Goal: Transaction & Acquisition: Obtain resource

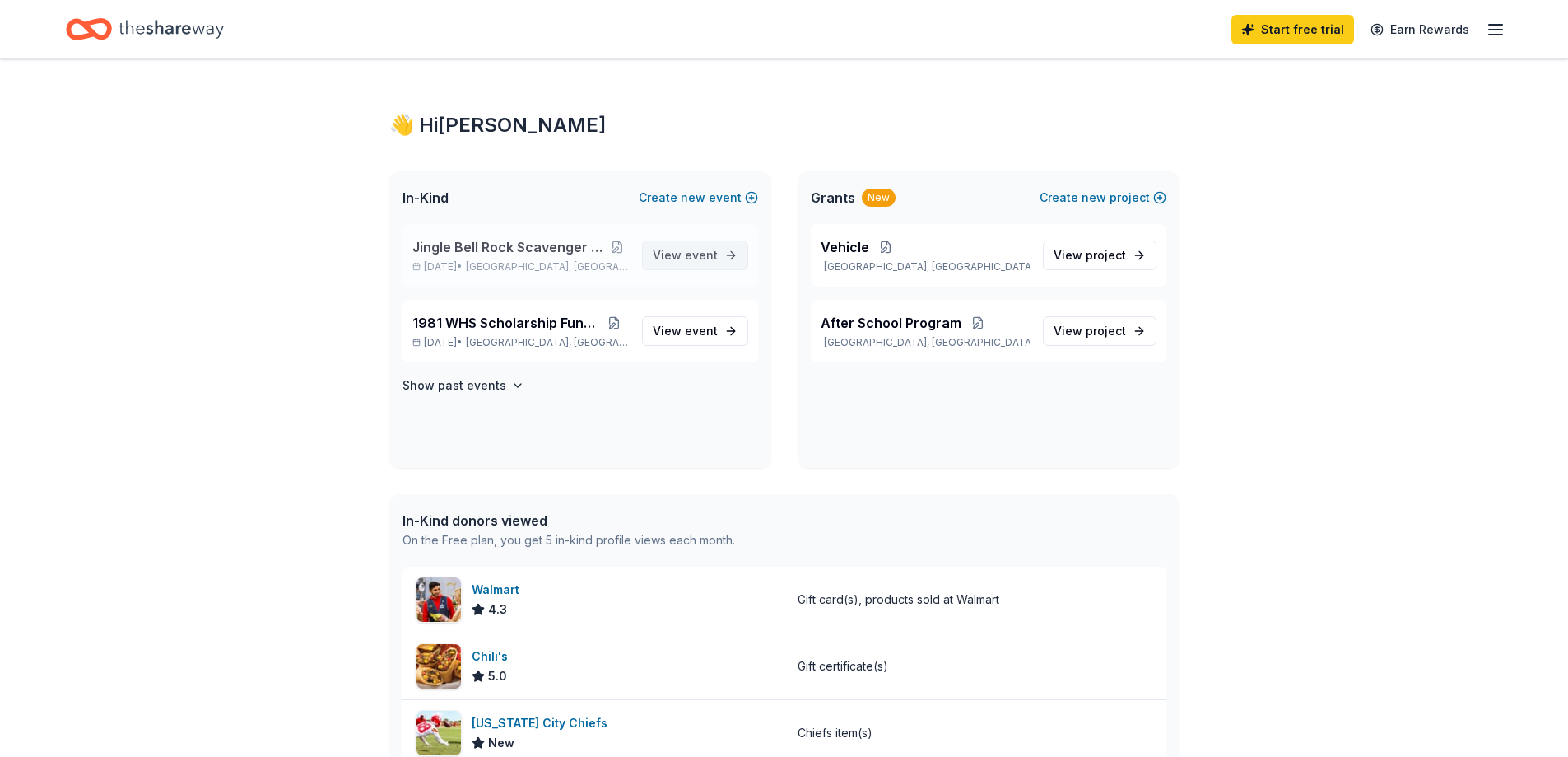
click at [694, 249] on span "event" at bounding box center [702, 254] width 33 height 14
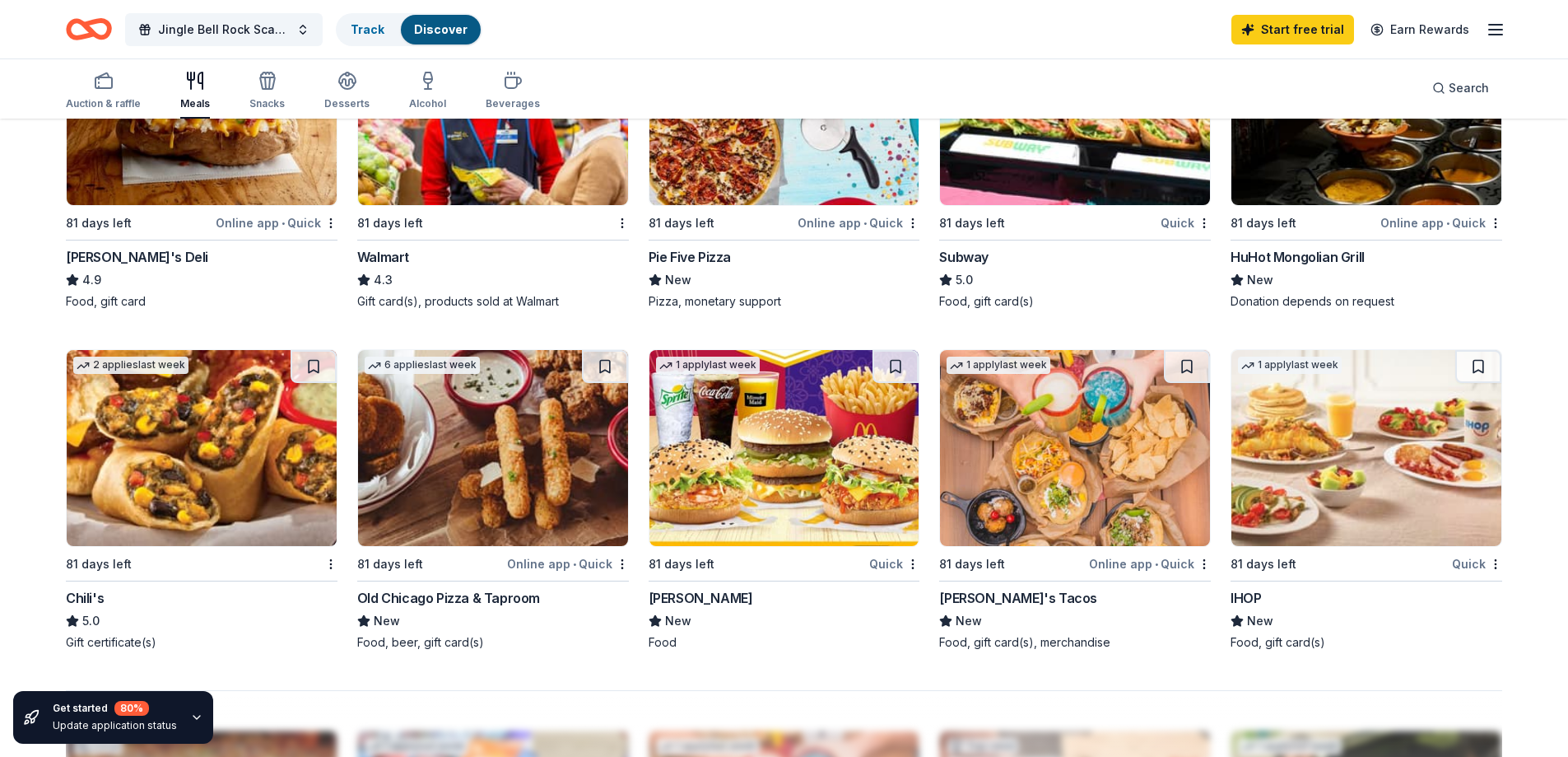
scroll to position [1235, 0]
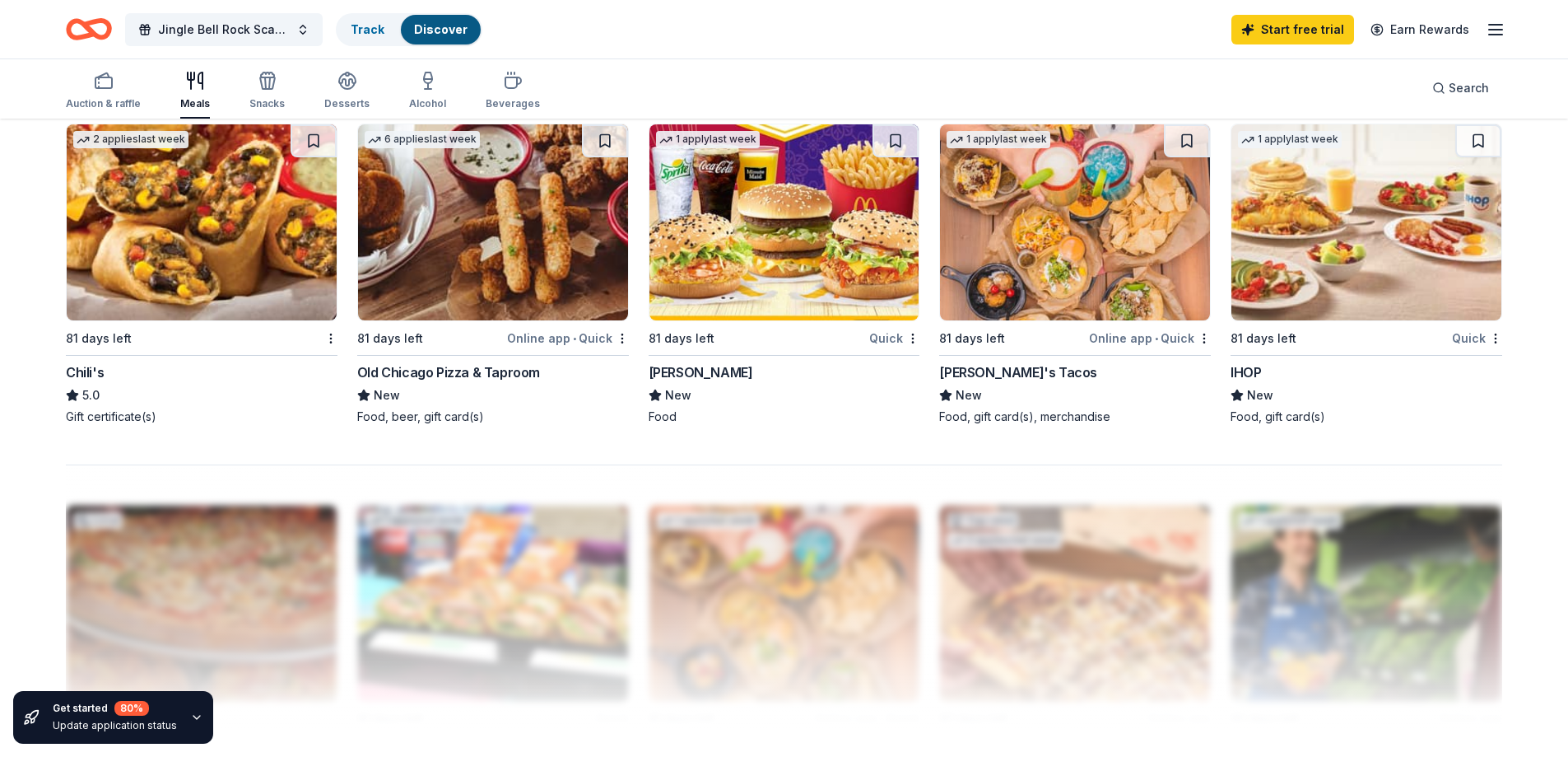
click at [76, 367] on div "Chili's" at bounding box center [84, 372] width 38 height 20
click at [1503, 36] on icon "button" at bounding box center [1496, 29] width 20 height 20
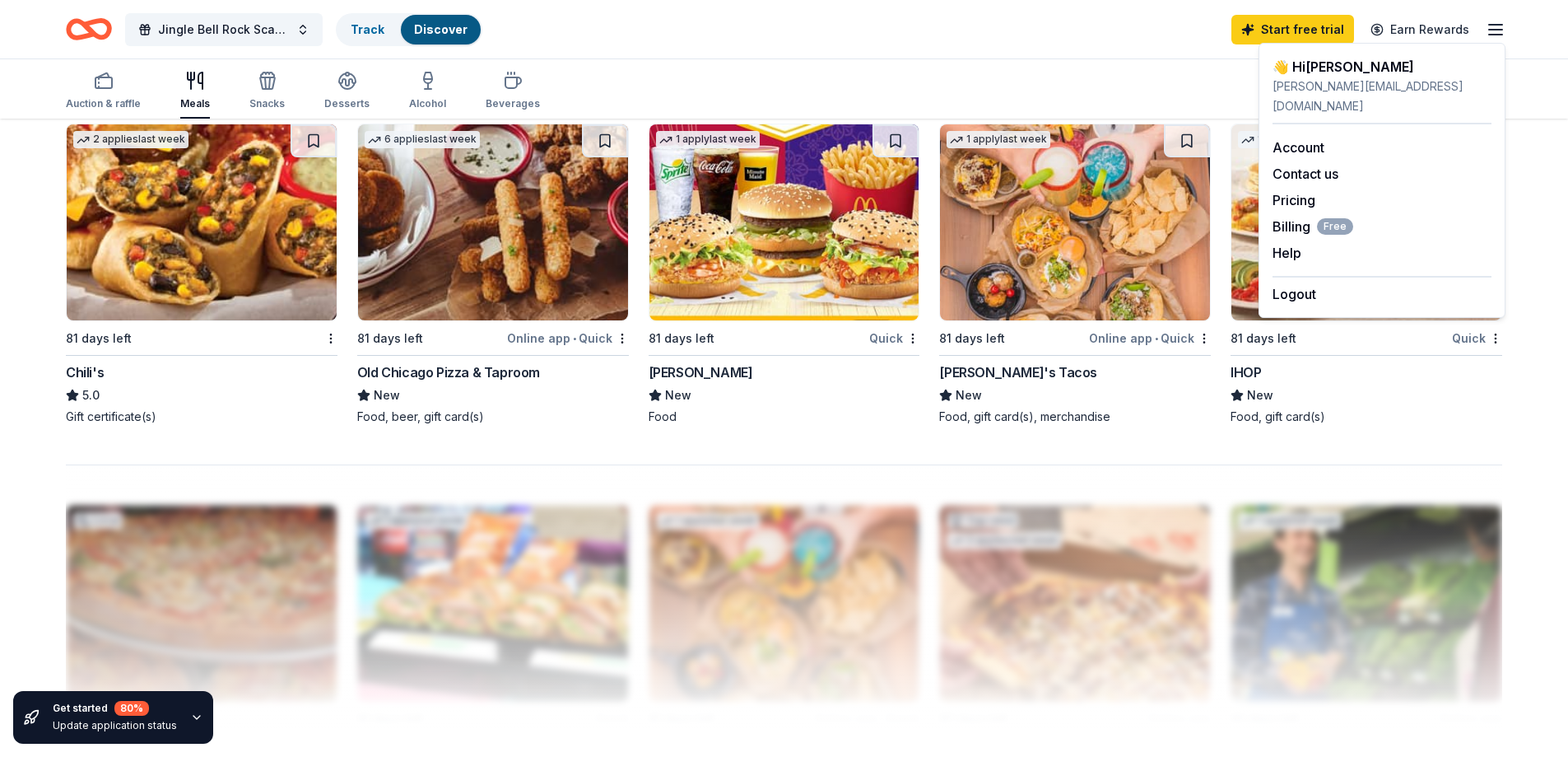
click at [1553, 191] on div "41 results in Wellsville, KS Application deadlines 0 this month 1 in October 38…" at bounding box center [784, 5] width 1568 height 2240
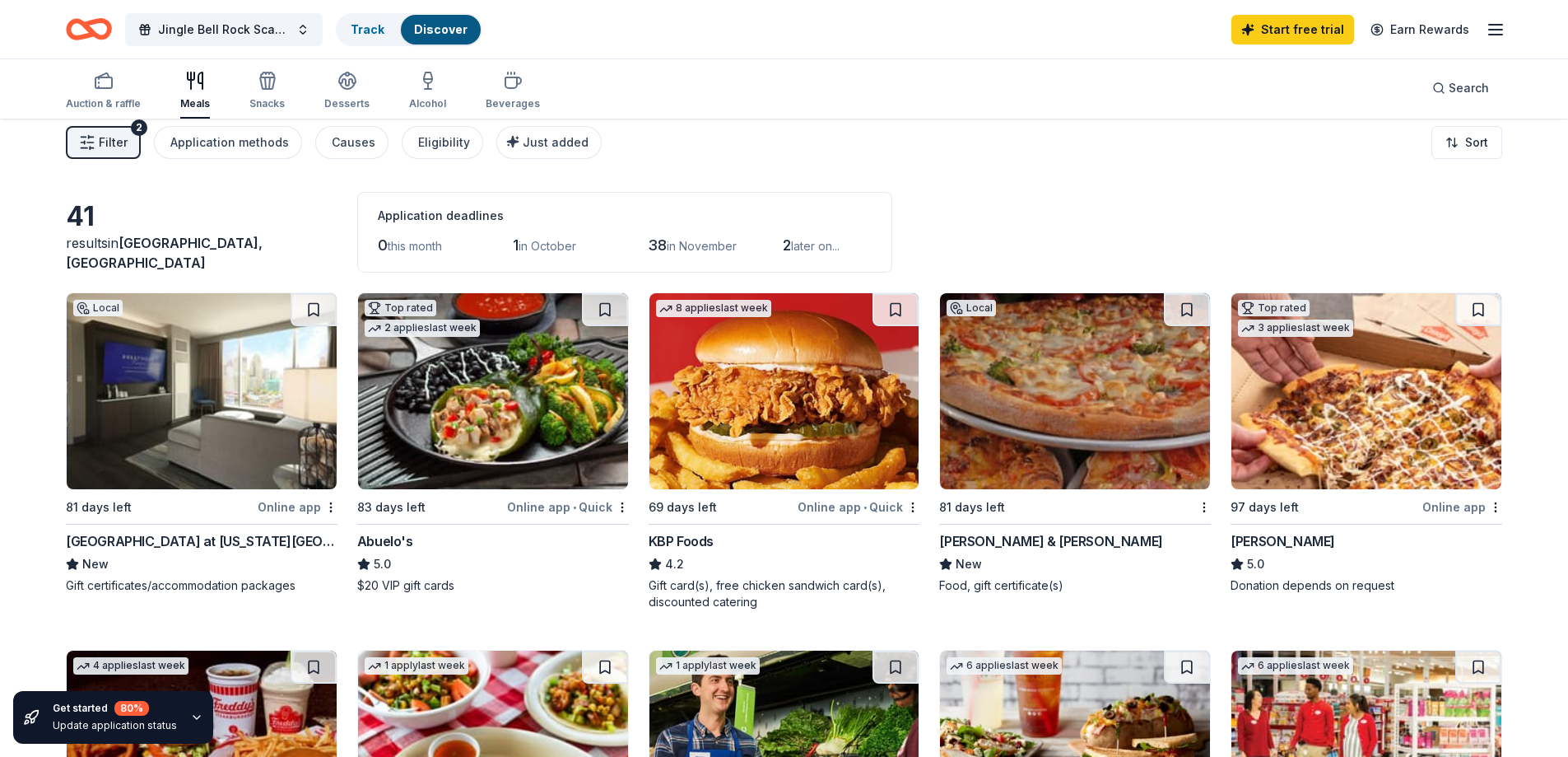
scroll to position [0, 0]
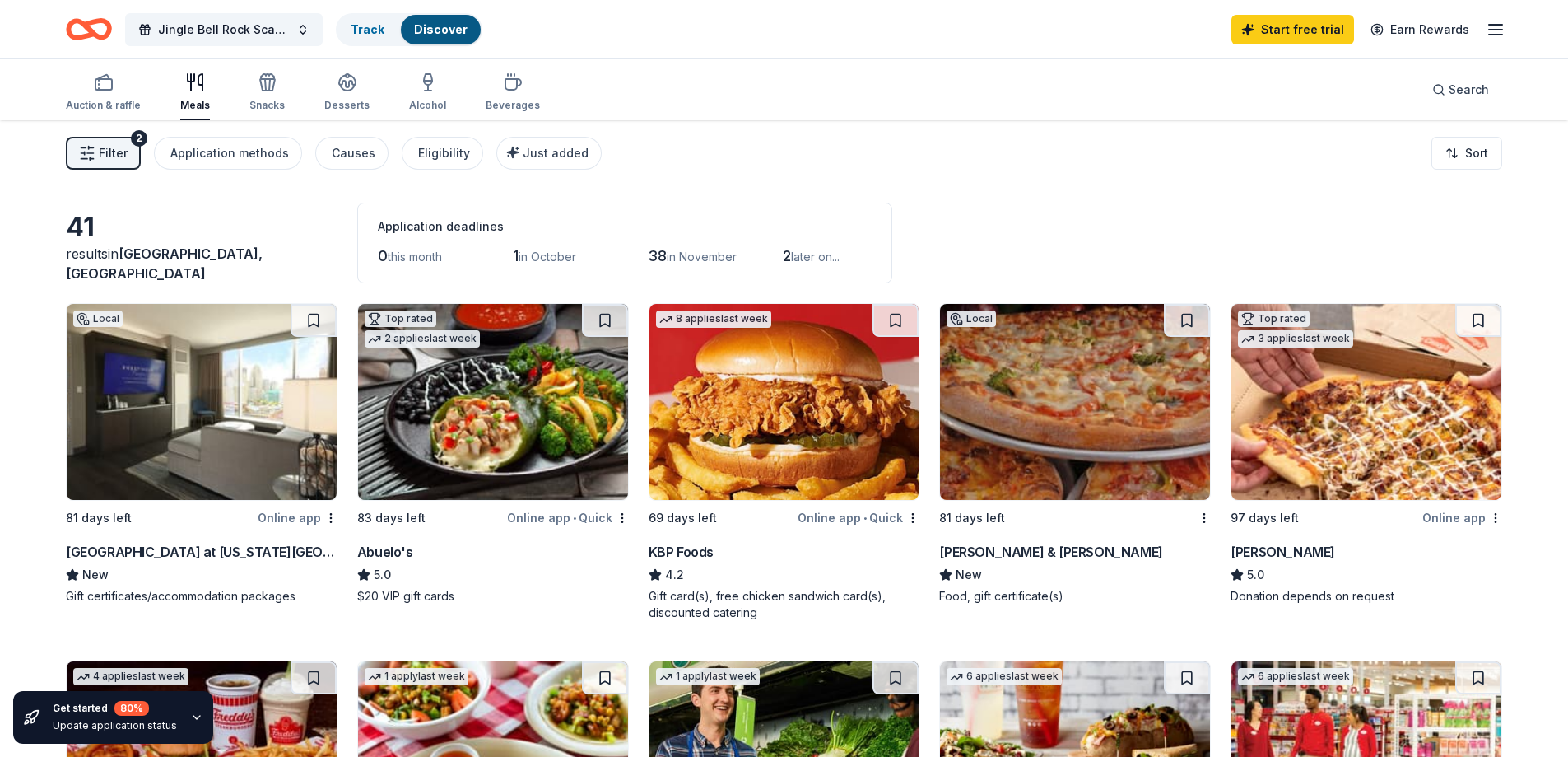
click at [192, 713] on icon "button" at bounding box center [196, 717] width 13 height 13
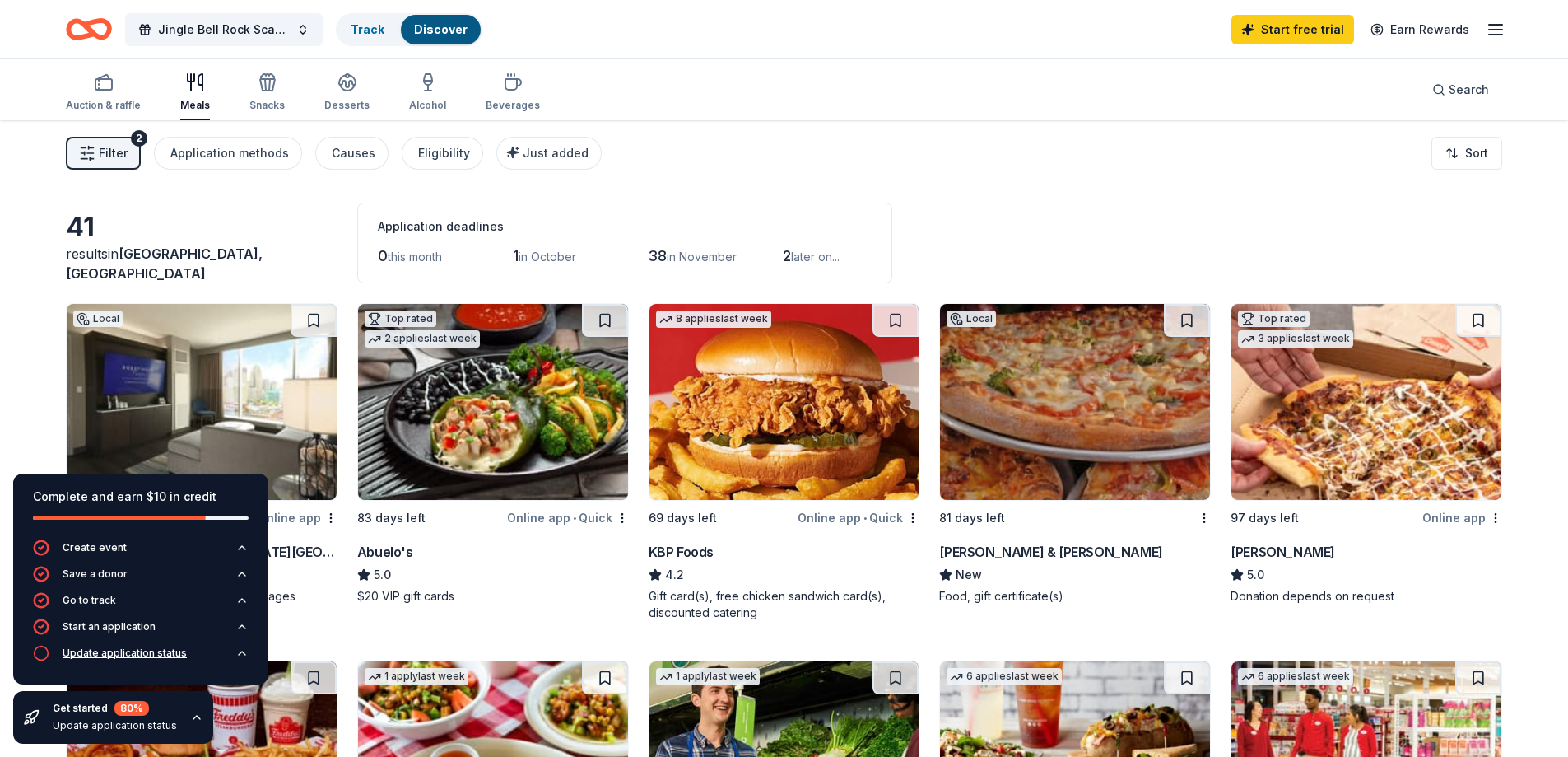
click at [104, 650] on div "Update application status" at bounding box center [125, 652] width 125 height 13
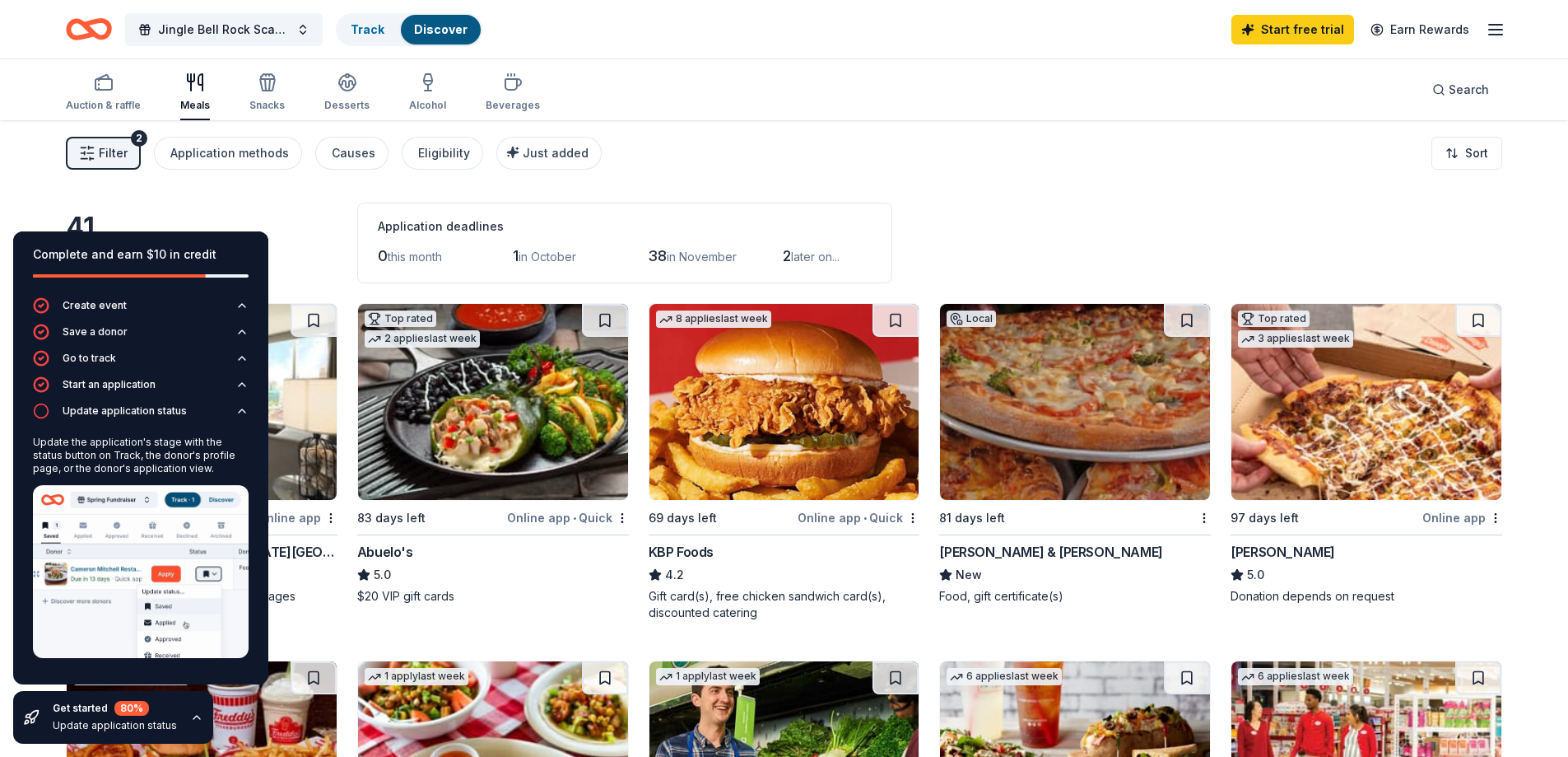
click at [84, 643] on img at bounding box center [141, 571] width 216 height 173
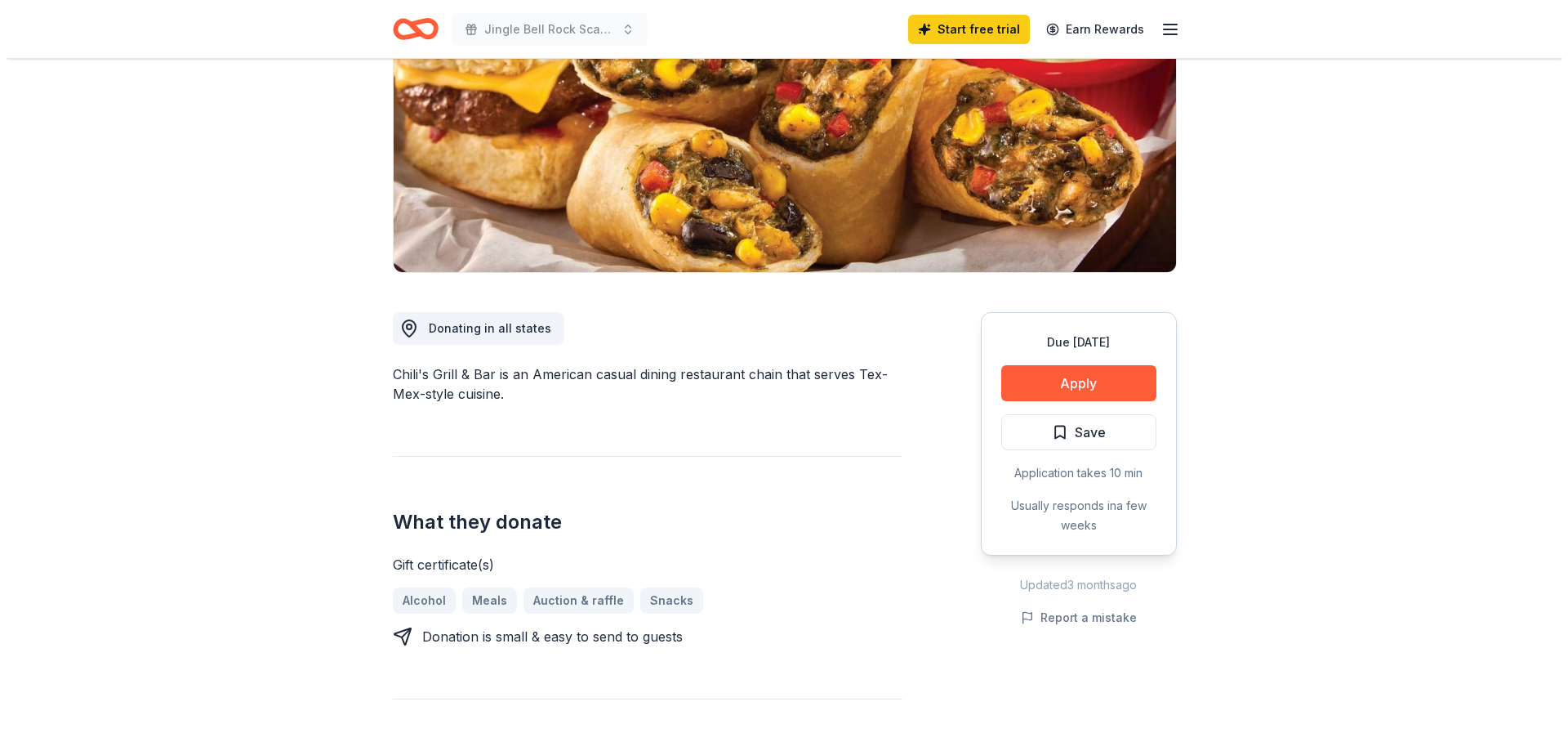
scroll to position [245, 0]
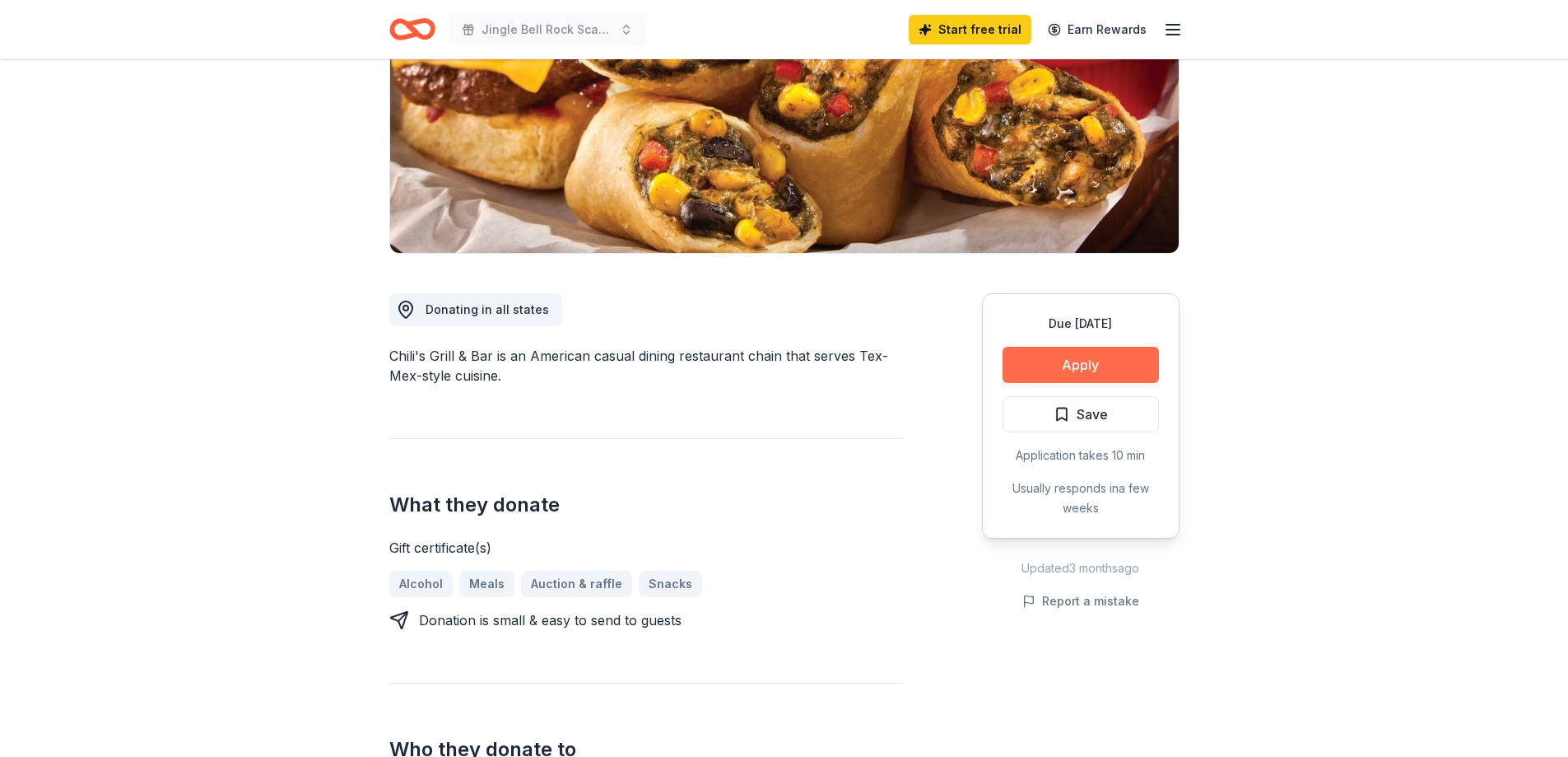
click at [1078, 372] on button "Apply" at bounding box center [1080, 364] width 156 height 36
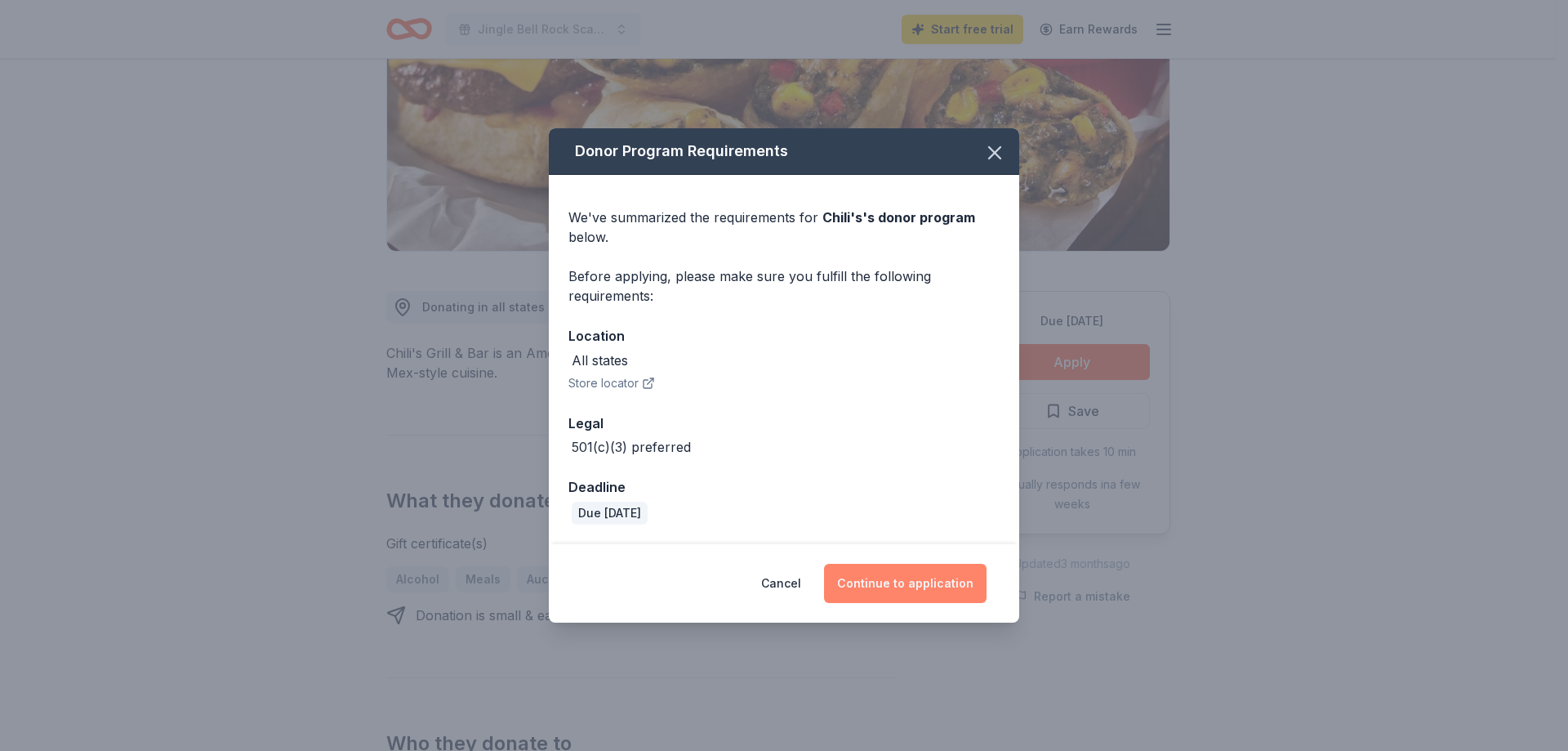
click at [897, 572] on button "Continue to application" at bounding box center [905, 583] width 163 height 39
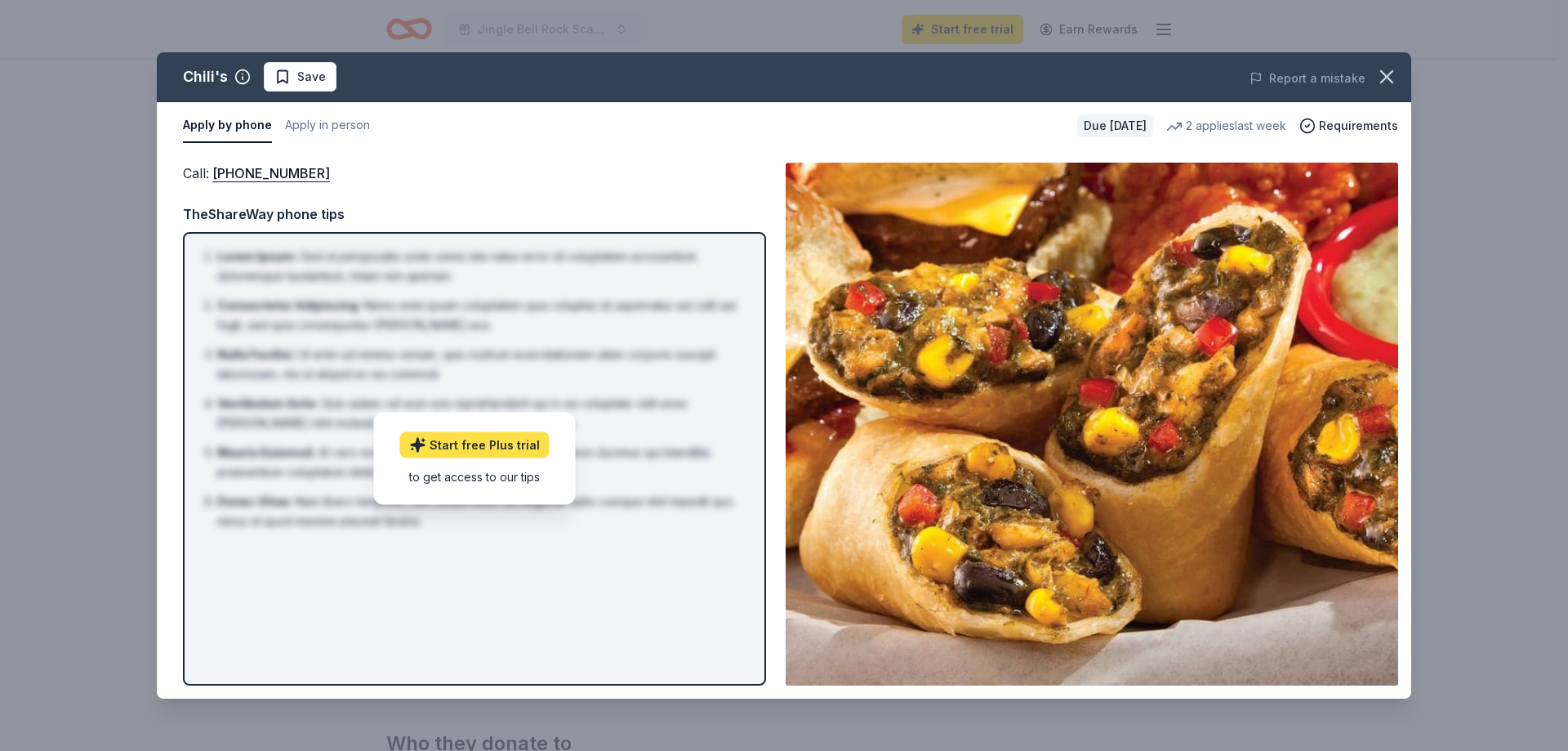
click at [480, 445] on link "Start free Plus trial" at bounding box center [474, 445] width 149 height 26
